Goal: Communication & Community: Participate in discussion

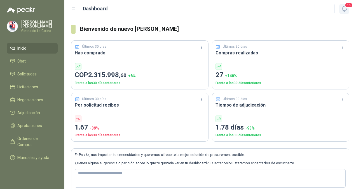
click at [346, 10] on icon "button" at bounding box center [344, 8] width 5 height 5
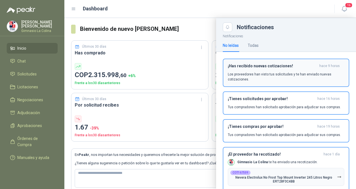
click at [295, 70] on div "¡Has recibido nuevas cotizaciones! hace 9 horas Los proveedores han visto tus s…" at bounding box center [286, 73] width 116 height 18
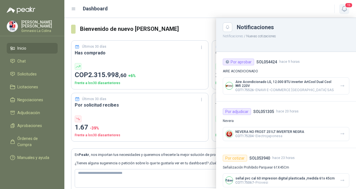
click at [343, 12] on icon "button" at bounding box center [344, 8] width 7 height 7
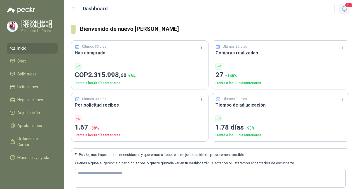
click at [343, 6] on icon "button" at bounding box center [344, 8] width 5 height 5
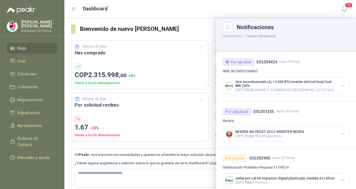
scroll to position [56, 0]
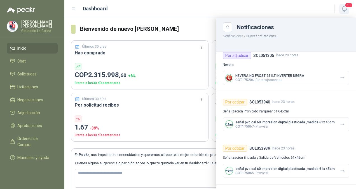
click at [344, 7] on icon "button" at bounding box center [344, 8] width 7 height 7
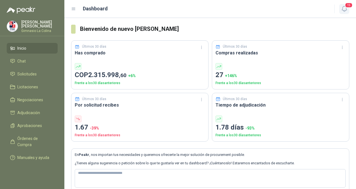
click at [344, 7] on icon "button" at bounding box center [344, 8] width 7 height 7
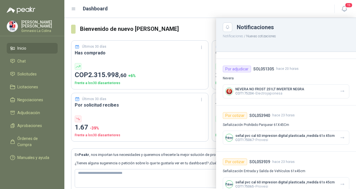
scroll to position [0, 0]
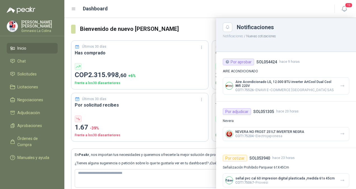
click at [177, 158] on div at bounding box center [210, 103] width 292 height 171
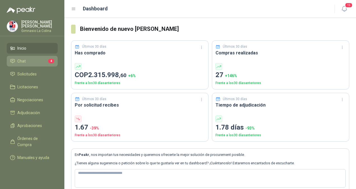
click at [41, 61] on li "Chat 4" at bounding box center [32, 61] width 44 height 6
